Goal: Information Seeking & Learning: Understand process/instructions

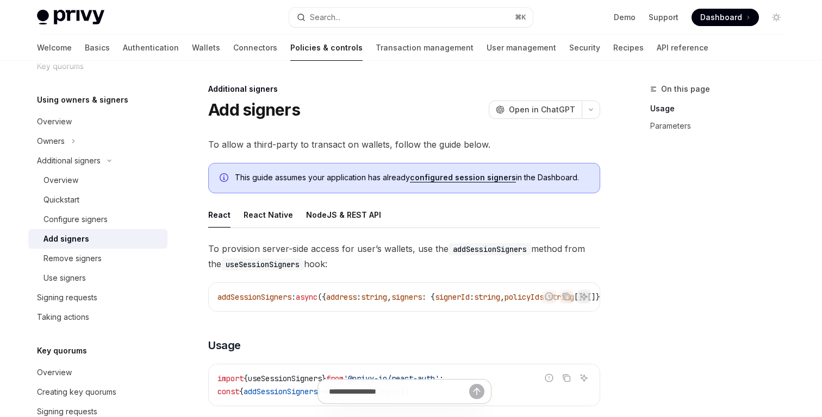
click at [419, 179] on link "configured session signers" at bounding box center [463, 178] width 106 height 10
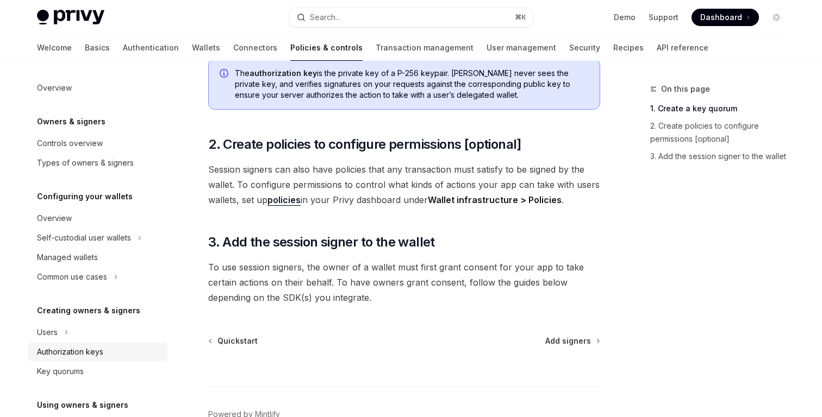
click at [86, 352] on div "Authorization keys" at bounding box center [70, 352] width 66 height 13
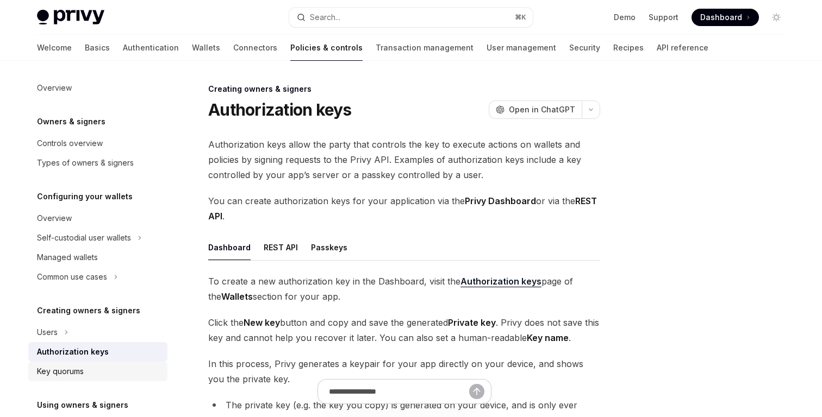
click at [113, 365] on div "Key quorums" at bounding box center [99, 371] width 124 height 13
type textarea "*"
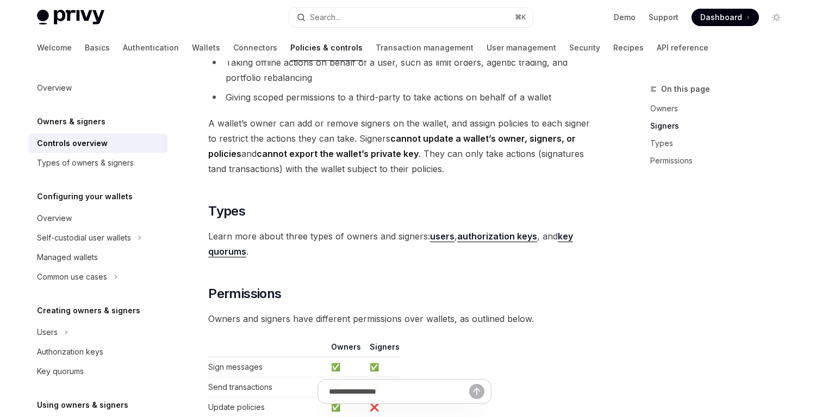
scroll to position [718, 0]
